Goal: Information Seeking & Learning: Learn about a topic

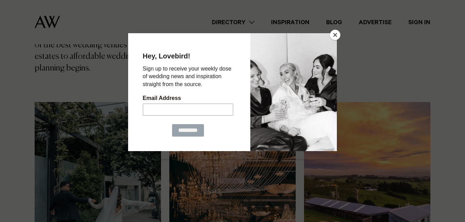
scroll to position [166, 0]
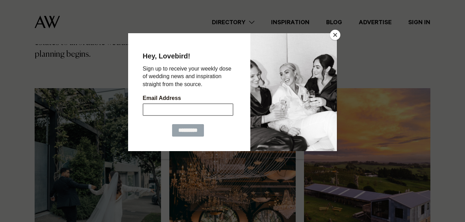
click at [166, 112] on input "Email Address" at bounding box center [188, 109] width 91 height 12
type input "**********"
click at [189, 129] on input "*********" at bounding box center [188, 130] width 32 height 12
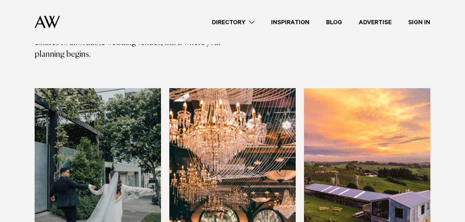
click at [333, 35] on div "Directory Hair & Makeup Flowers Venues Cakes & Sweets" at bounding box center [247, 22] width 365 height 44
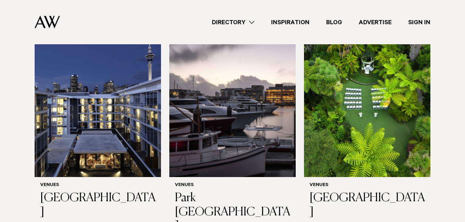
scroll to position [498, 0]
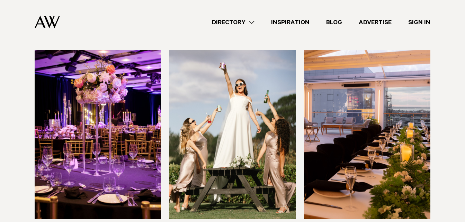
scroll to position [720, 0]
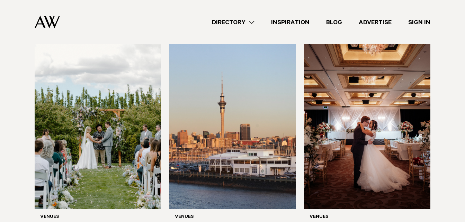
scroll to position [969, 0]
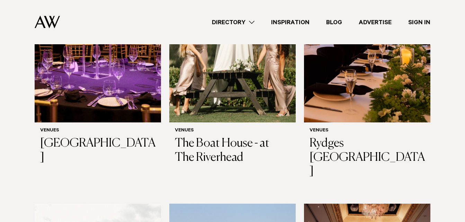
scroll to position [789, 0]
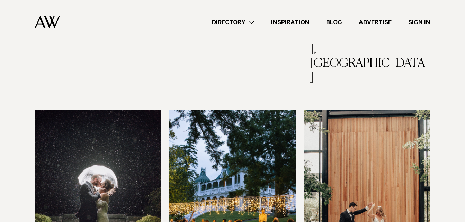
scroll to position [1176, 0]
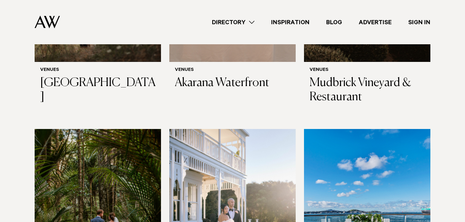
scroll to position [2145, 0]
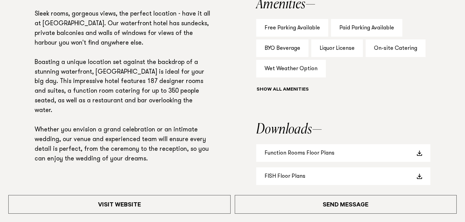
scroll to position [484, 0]
